Goal: Task Accomplishment & Management: Manage account settings

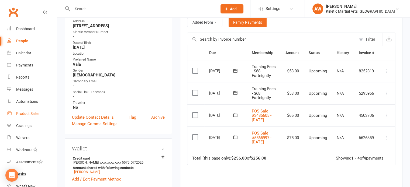
click at [29, 112] on div "Product Sales" at bounding box center [27, 114] width 23 height 4
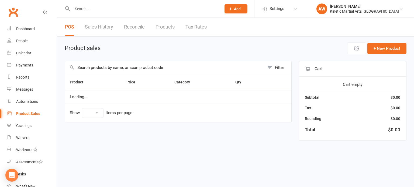
select select "100"
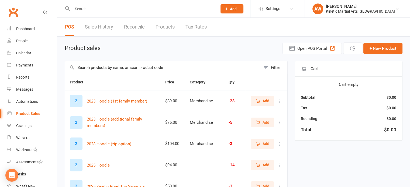
click at [95, 8] on input "text" at bounding box center [142, 9] width 143 height 8
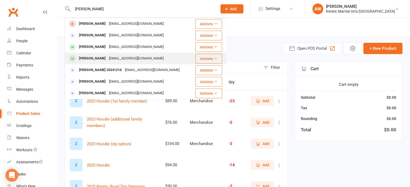
type input "henry"
click at [97, 57] on div "[PERSON_NAME]" at bounding box center [92, 59] width 30 height 8
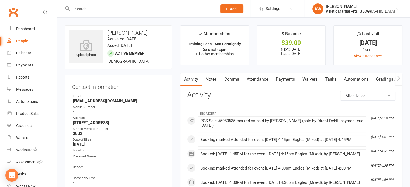
click at [287, 81] on link "Payments" at bounding box center [285, 79] width 27 height 12
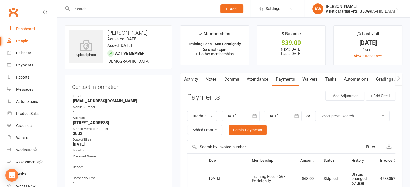
click at [26, 27] on div "Dashboard" at bounding box center [25, 29] width 19 height 4
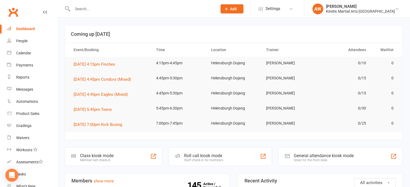
click at [94, 8] on input "text" at bounding box center [142, 9] width 143 height 8
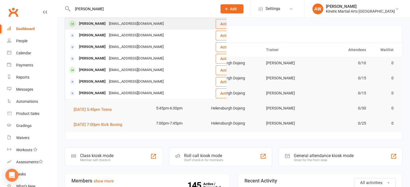
type input "catherine"
click at [100, 25] on div "[PERSON_NAME]" at bounding box center [92, 24] width 30 height 8
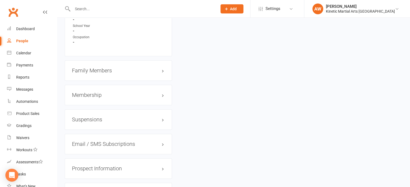
scroll to position [647, 0]
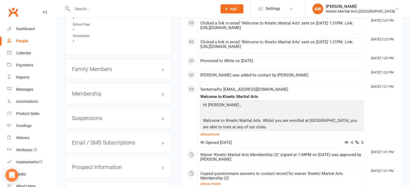
click at [98, 72] on h3 "Family Members" at bounding box center [118, 69] width 93 height 6
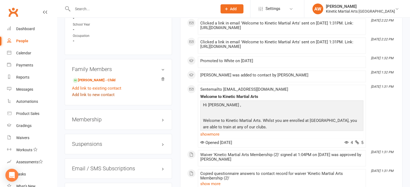
click at [91, 98] on link "Add link to new contact" at bounding box center [93, 95] width 43 height 6
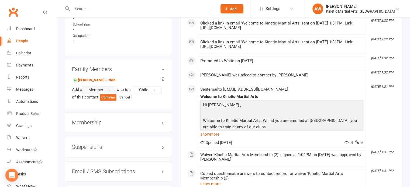
click at [113, 94] on button "Member" at bounding box center [99, 90] width 34 height 8
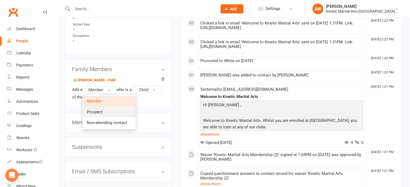
click at [98, 116] on link "Prospect" at bounding box center [109, 112] width 53 height 11
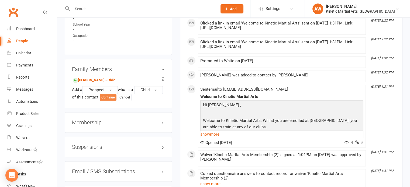
click at [116, 101] on button "Continue" at bounding box center [108, 97] width 17 height 6
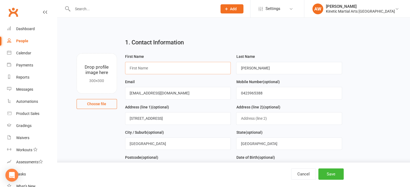
click at [163, 65] on input "text" at bounding box center [178, 68] width 106 height 12
type input "Zoe"
drag, startPoint x: 177, startPoint y: 92, endPoint x: 34, endPoint y: 94, distance: 143.2
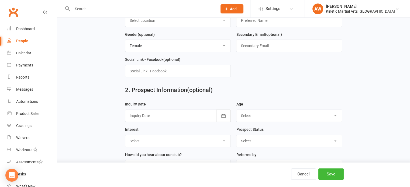
scroll to position [216, 0]
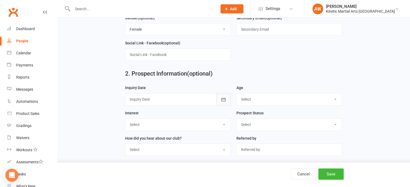
type input "noemail@example.com"
click at [225, 95] on button "button" at bounding box center [223, 99] width 15 height 12
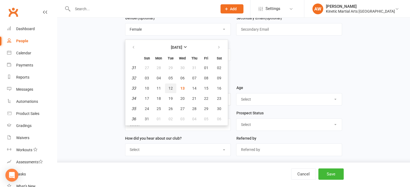
click at [170, 86] on span "12" at bounding box center [171, 88] width 4 height 4
type input "12 Aug 2025"
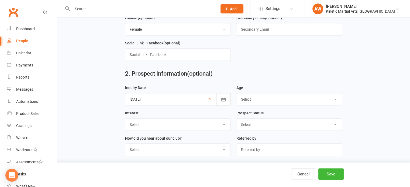
click at [251, 94] on select "Select 3-5 yrs 6-8 yrs 9-12 yrs 13-16 yrs 17-24 yrs 25-39 yrs 40 yrs +" at bounding box center [288, 100] width 105 height 12
select select "6-8 yrs"
click at [236, 94] on select "Select 3-5 yrs 6-8 yrs 9-12 yrs 13-16 yrs 17-24 yrs 25-39 yrs 40 yrs +" at bounding box center [288, 100] width 105 height 12
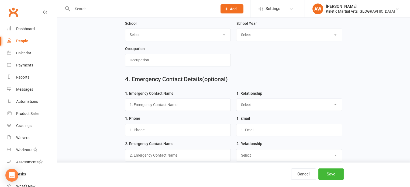
scroll to position [324, 0]
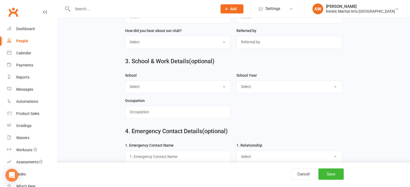
click at [208, 86] on select "Select Austinmer Balgownie Bulli High Coledale Corrimal Elonera Montessori Enga…" at bounding box center [177, 87] width 105 height 12
select select "Stanwell Park"
click at [125, 81] on select "Select Austinmer Balgownie Bulli High Coledale Corrimal Elonera Montessori Enga…" at bounding box center [177, 87] width 105 height 12
click at [256, 81] on select "Select Pre-school/Day care Kindergarten - two years before Kindergarten - one y…" at bounding box center [288, 87] width 105 height 12
select select "Kindergarten - one year before"
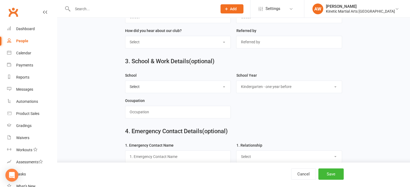
click at [236, 81] on select "Select Pre-school/Day care Kindergarten - two years before Kindergarten - one y…" at bounding box center [288, 87] width 105 height 12
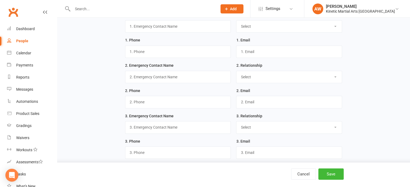
scroll to position [457, 0]
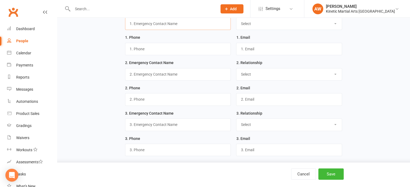
click at [157, 20] on input "text" at bounding box center [178, 24] width 106 height 12
type input "Catherine"
select select "Mother"
paste input "Cathmazur1@gmail.com"
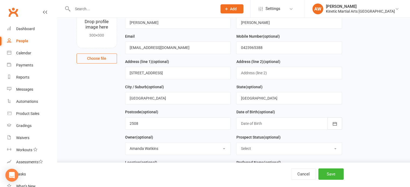
scroll to position [0, 0]
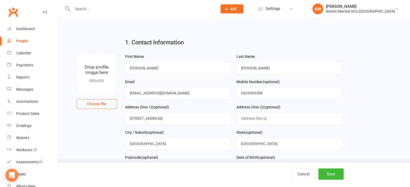
type input "Cathmazur1@gmail.com"
drag, startPoint x: 273, startPoint y: 96, endPoint x: 211, endPoint y: 95, distance: 62.0
click at [211, 95] on form "First Name Zoe Last Name Mazur Email noemail@example.com Mobile Number (optiona…" at bounding box center [233, 167] width 222 height 228
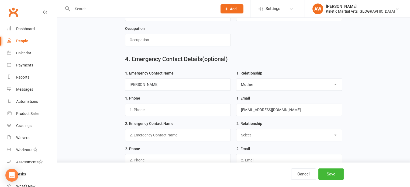
scroll to position [404, 0]
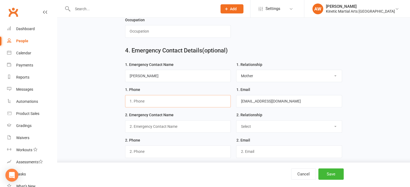
click at [144, 95] on input "text" at bounding box center [178, 101] width 106 height 12
paste input "0423965388"
type input "0423965388"
click at [330, 172] on button "Save" at bounding box center [330, 174] width 25 height 11
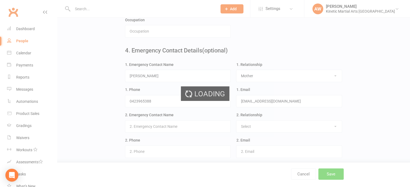
scroll to position [0, 0]
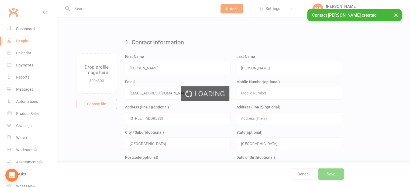
click at [24, 51] on div "Loading" at bounding box center [205, 93] width 410 height 187
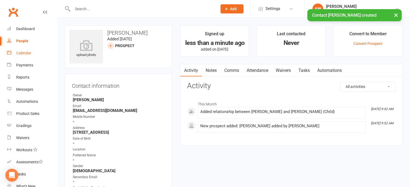
click at [15, 54] on link "Calendar" at bounding box center [32, 53] width 50 height 12
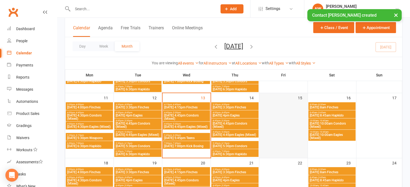
scroll to position [162, 0]
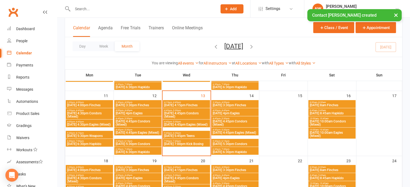
click at [235, 112] on span "Thursday 4pm Eagles" at bounding box center [234, 113] width 45 height 3
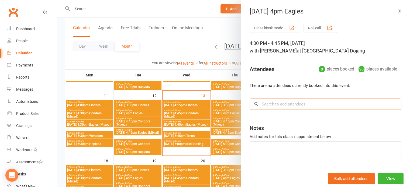
click at [266, 104] on input "search" at bounding box center [326, 104] width 152 height 11
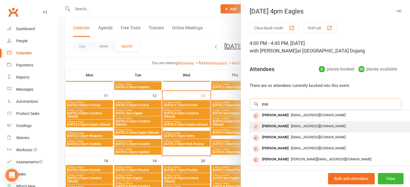
type input "zoe"
click at [269, 124] on div "[PERSON_NAME]" at bounding box center [275, 127] width 31 height 8
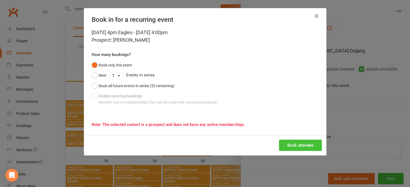
click at [293, 144] on button "Book attendee" at bounding box center [300, 145] width 43 height 11
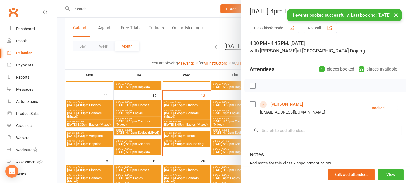
click at [22, 9] on div "× 1 events booked successfully. Last booking: Aug 14, 2025." at bounding box center [201, 9] width 403 height 0
click at [396, 15] on button "×" at bounding box center [396, 15] width 10 height 12
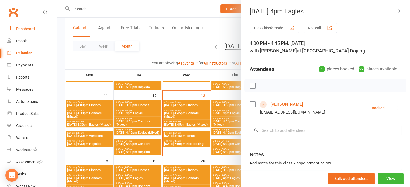
click at [25, 29] on div "Dashboard" at bounding box center [25, 29] width 19 height 4
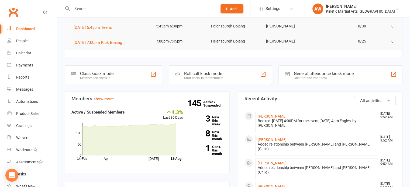
scroll to position [81, 0]
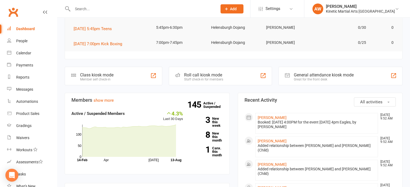
click at [80, 13] on div at bounding box center [139, 9] width 149 height 18
click at [80, 12] on input "text" at bounding box center [142, 9] width 143 height 8
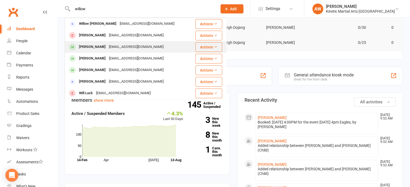
type input "willow"
click at [94, 48] on div "[PERSON_NAME]" at bounding box center [92, 47] width 30 height 8
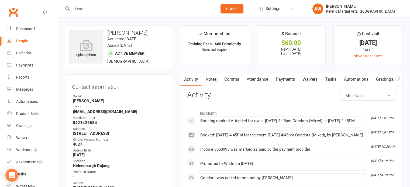
click at [283, 80] on link "Payments" at bounding box center [285, 79] width 27 height 12
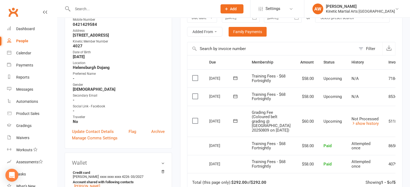
scroll to position [108, 0]
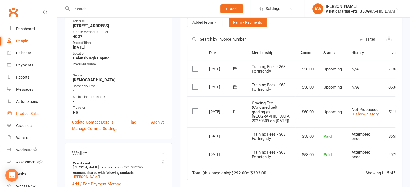
click at [33, 114] on div "Product Sales" at bounding box center [27, 114] width 23 height 4
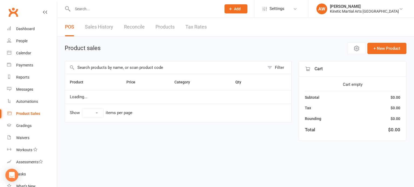
select select "100"
click at [126, 68] on input "text" at bounding box center [165, 67] width 200 height 12
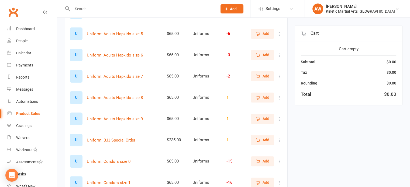
scroll to position [189, 0]
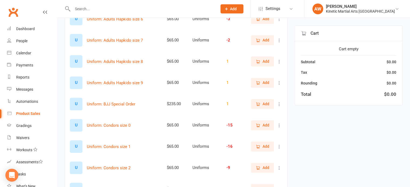
type input "uniform"
click at [260, 126] on icon "button" at bounding box center [258, 125] width 5 height 5
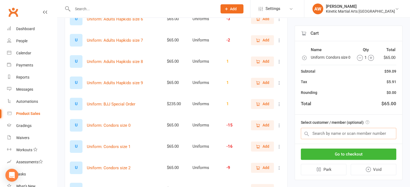
click at [324, 135] on input "text" at bounding box center [348, 133] width 95 height 11
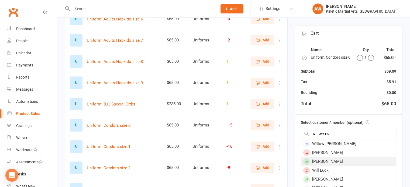
type input "willow nu"
click at [326, 166] on div "[PERSON_NAME]" at bounding box center [348, 161] width 95 height 9
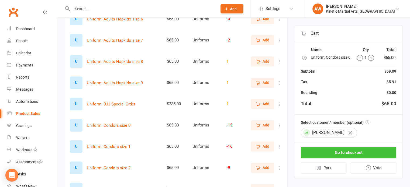
click at [348, 156] on button "Go to checkout" at bounding box center [348, 152] width 95 height 11
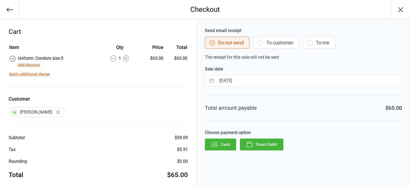
click at [270, 145] on button "Direct Debit" at bounding box center [261, 145] width 43 height 12
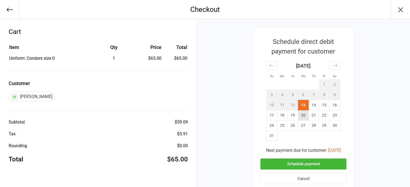
click at [301, 114] on td "20" at bounding box center [303, 116] width 11 height 10
click at [293, 165] on button "Schedule payment" at bounding box center [303, 164] width 86 height 11
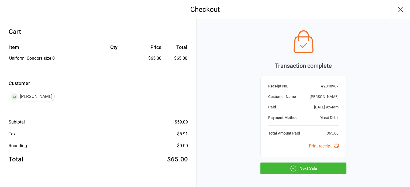
click at [314, 169] on button "Next Sale" at bounding box center [303, 169] width 86 height 12
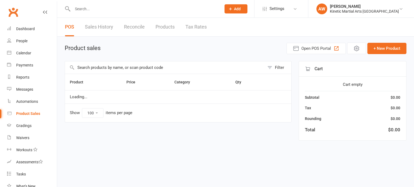
select select "100"
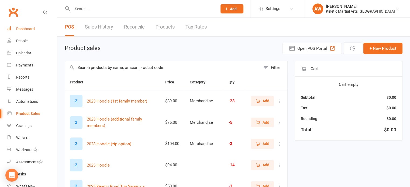
click at [27, 27] on div "Dashboard" at bounding box center [25, 29] width 19 height 4
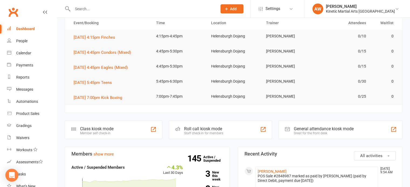
scroll to position [81, 0]
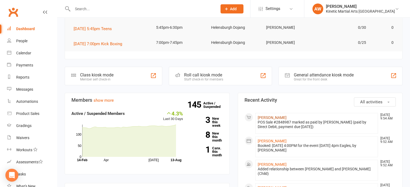
click at [273, 117] on link "[PERSON_NAME]" at bounding box center [272, 118] width 29 height 4
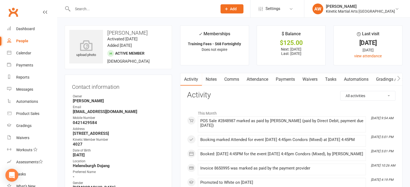
click at [284, 78] on link "Payments" at bounding box center [285, 79] width 27 height 12
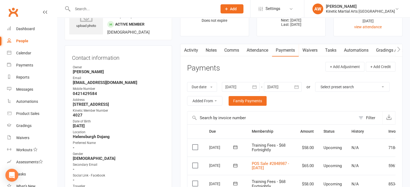
scroll to position [81, 0]
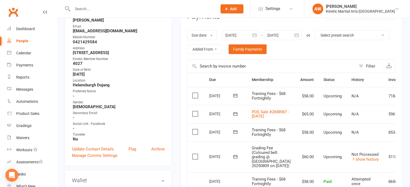
click at [91, 12] on input "text" at bounding box center [142, 9] width 143 height 8
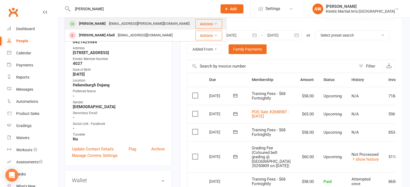
type input "ezra"
click at [107, 24] on div "mrtoby.moore@gmail.com" at bounding box center [149, 24] width 84 height 8
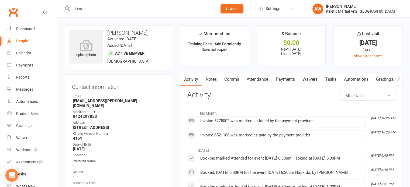
click at [282, 77] on link "Payments" at bounding box center [285, 79] width 27 height 12
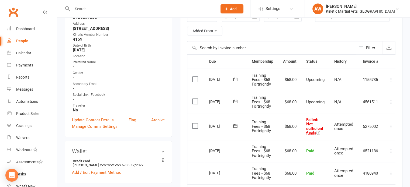
scroll to position [108, 0]
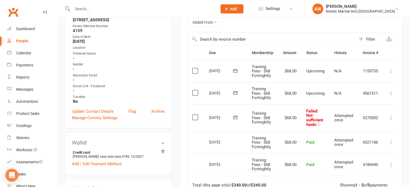
click at [88, 5] on input "text" at bounding box center [142, 9] width 143 height 8
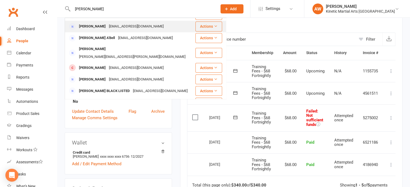
scroll to position [54, 0]
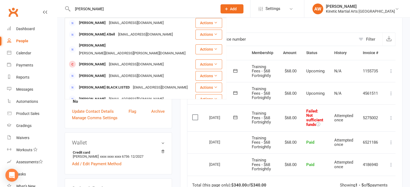
type input "nathan"
click at [102, 107] on div "[PERSON_NAME]" at bounding box center [92, 111] width 30 height 8
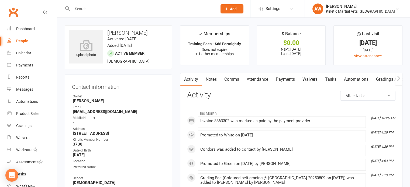
click at [286, 77] on link "Payments" at bounding box center [285, 79] width 27 height 12
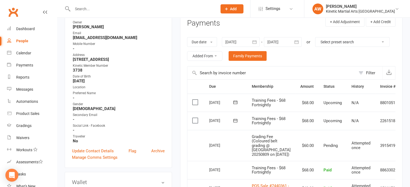
scroll to position [108, 0]
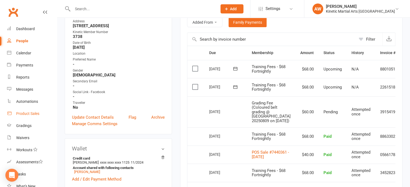
click at [34, 111] on link "Product Sales" at bounding box center [32, 114] width 50 height 12
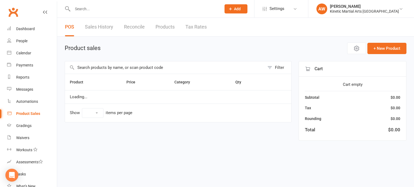
select select "100"
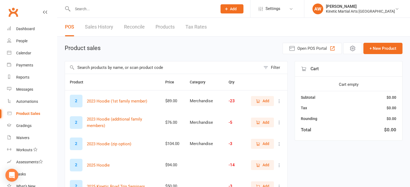
click at [95, 69] on input "text" at bounding box center [163, 67] width 196 height 12
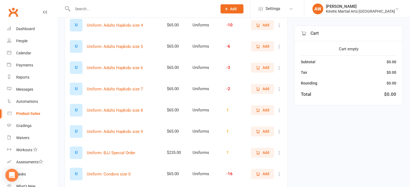
scroll to position [162, 0]
type input "uniform"
click at [256, 173] on icon "button" at bounding box center [258, 174] width 5 height 5
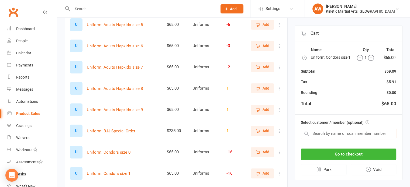
click at [333, 139] on input "text" at bounding box center [348, 133] width 95 height 11
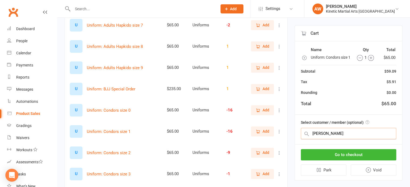
scroll to position [216, 0]
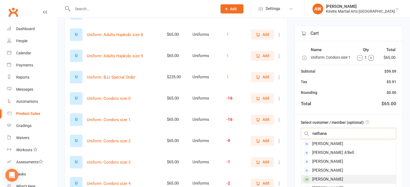
type input "nathana"
click at [347, 181] on div "[PERSON_NAME]" at bounding box center [348, 179] width 95 height 9
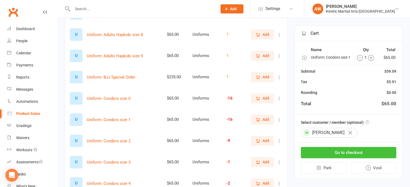
click at [343, 155] on button "Go to checkout" at bounding box center [348, 152] width 95 height 11
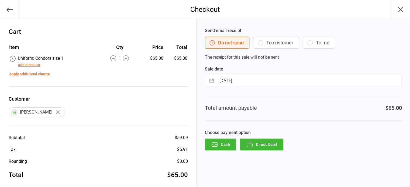
click at [267, 148] on button "Direct Debit" at bounding box center [261, 145] width 43 height 12
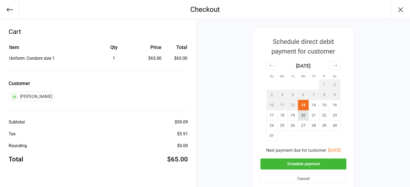
click at [302, 115] on td "20" at bounding box center [303, 116] width 11 height 10
click at [303, 164] on button "Schedule payment" at bounding box center [303, 164] width 86 height 11
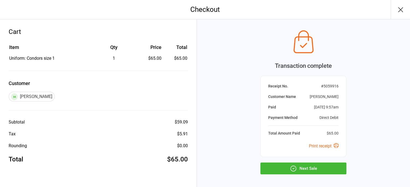
click at [304, 175] on button "Next Sale" at bounding box center [303, 169] width 86 height 12
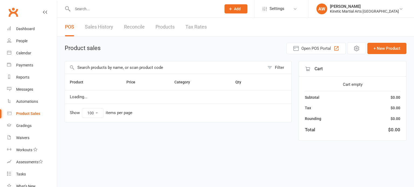
select select "100"
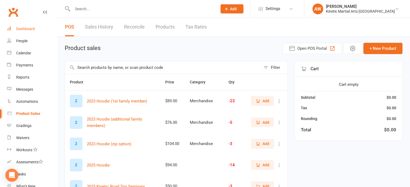
click at [22, 27] on div "Dashboard" at bounding box center [25, 29] width 19 height 4
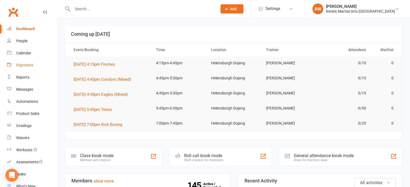
click at [20, 68] on link "Payments" at bounding box center [32, 65] width 50 height 12
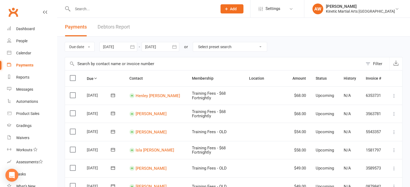
click at [133, 45] on icon "button" at bounding box center [132, 46] width 5 height 5
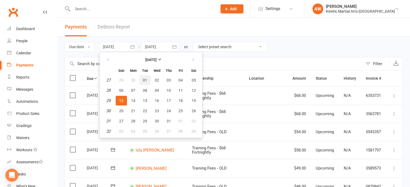
click at [148, 80] on button "01" at bounding box center [144, 81] width 11 height 10
type input "[DATE]"
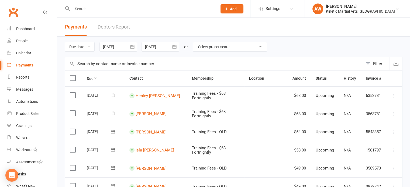
click at [175, 47] on icon "button" at bounding box center [174, 46] width 5 height 5
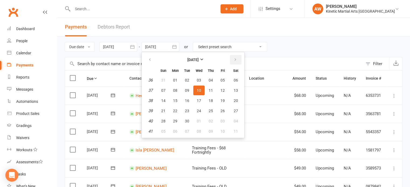
click at [231, 58] on button "button" at bounding box center [236, 60] width 12 height 10
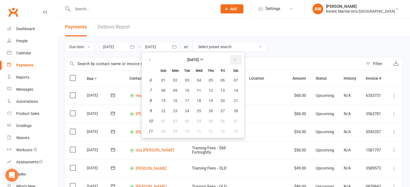
click at [231, 58] on button "button" at bounding box center [236, 60] width 12 height 10
click at [185, 119] on button "30" at bounding box center [186, 121] width 11 height 10
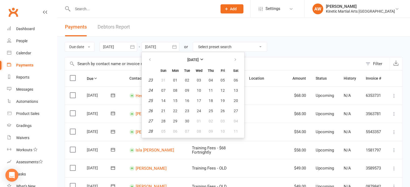
type input "[DATE]"
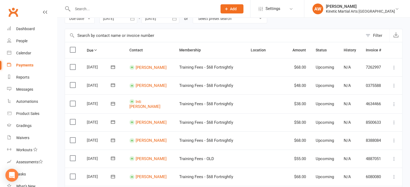
scroll to position [54, 0]
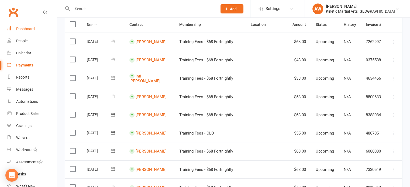
click at [23, 26] on link "Dashboard" at bounding box center [32, 29] width 50 height 12
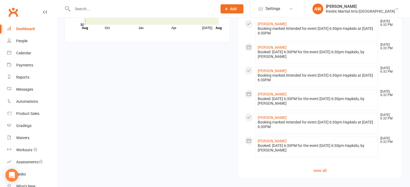
scroll to position [500, 0]
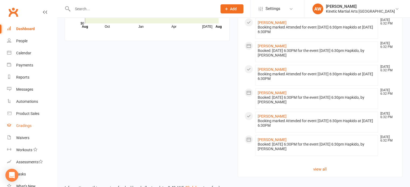
click at [19, 125] on div "Gradings" at bounding box center [23, 126] width 15 height 4
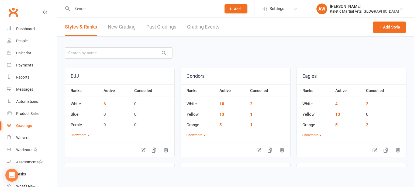
click at [210, 27] on link "Grading Events" at bounding box center [203, 27] width 32 height 19
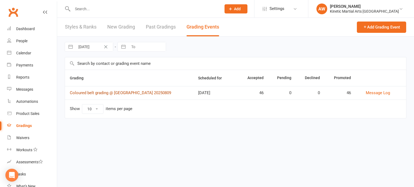
click at [101, 94] on link "Coloured belt grading @ [GEOGRAPHIC_DATA] 20250809" at bounding box center [120, 93] width 101 height 5
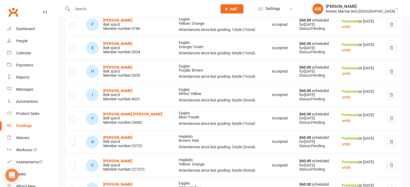
scroll to position [620, 0]
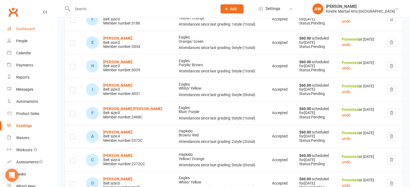
click at [32, 27] on div "Dashboard" at bounding box center [25, 29] width 19 height 4
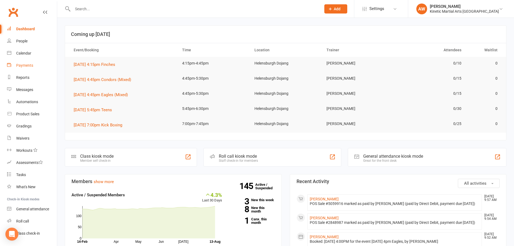
click at [21, 65] on div "Payments" at bounding box center [24, 65] width 17 height 4
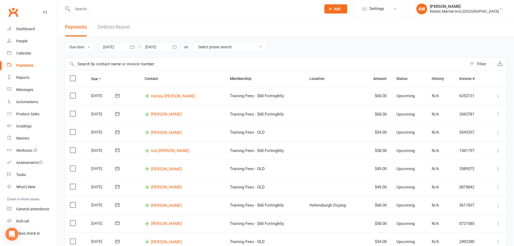
click at [132, 45] on icon "button" at bounding box center [132, 46] width 5 height 5
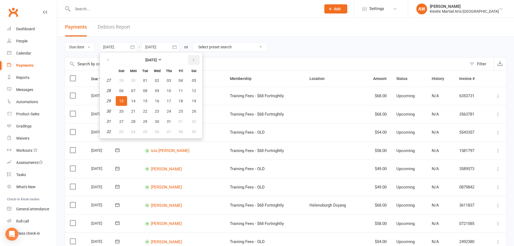
click at [194, 59] on icon "button" at bounding box center [193, 60] width 4 height 4
click at [106, 57] on button "button" at bounding box center [108, 60] width 12 height 10
click at [183, 108] on button "25" at bounding box center [180, 111] width 11 height 10
type input "[DATE]"
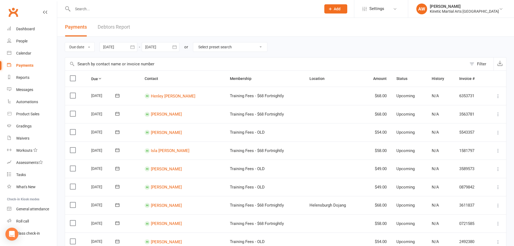
click at [176, 46] on icon "button" at bounding box center [174, 46] width 5 height 5
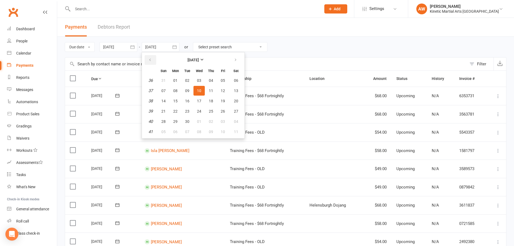
click at [152, 61] on icon "button" at bounding box center [150, 60] width 4 height 4
click at [214, 79] on button "31" at bounding box center [210, 81] width 11 height 10
type input "[DATE]"
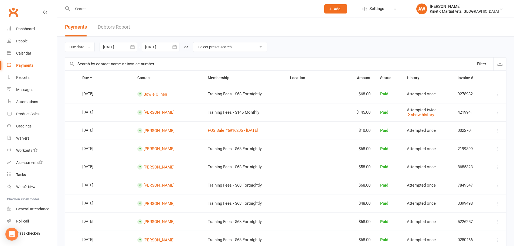
click at [414, 64] on div "Filter" at bounding box center [481, 64] width 9 height 6
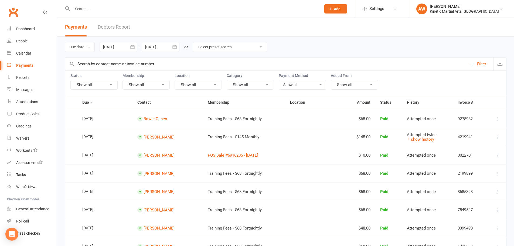
click at [113, 81] on button "Show all" at bounding box center [93, 85] width 47 height 10
click at [84, 131] on link "Paid" at bounding box center [101, 129] width 60 height 11
click at [414, 65] on icon "button" at bounding box center [499, 62] width 5 height 5
click at [131, 48] on icon "button" at bounding box center [132, 46] width 5 height 5
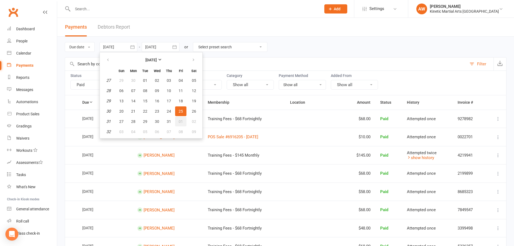
click at [182, 118] on button "01" at bounding box center [180, 121] width 11 height 10
type input "[DATE]"
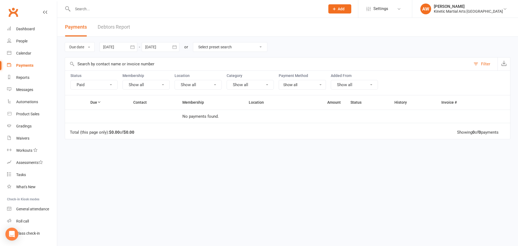
click at [177, 47] on icon "button" at bounding box center [174, 46] width 5 height 5
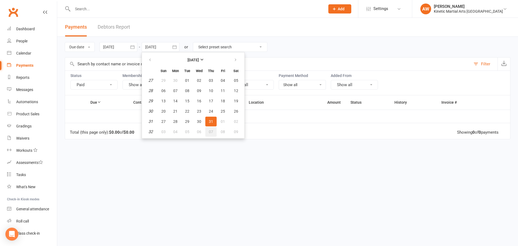
click at [212, 128] on button "07" at bounding box center [210, 132] width 11 height 10
type input "[DATE]"
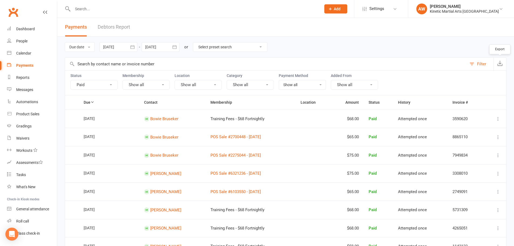
click at [414, 63] on icon "button" at bounding box center [499, 62] width 5 height 5
